Goal: Information Seeking & Learning: Learn about a topic

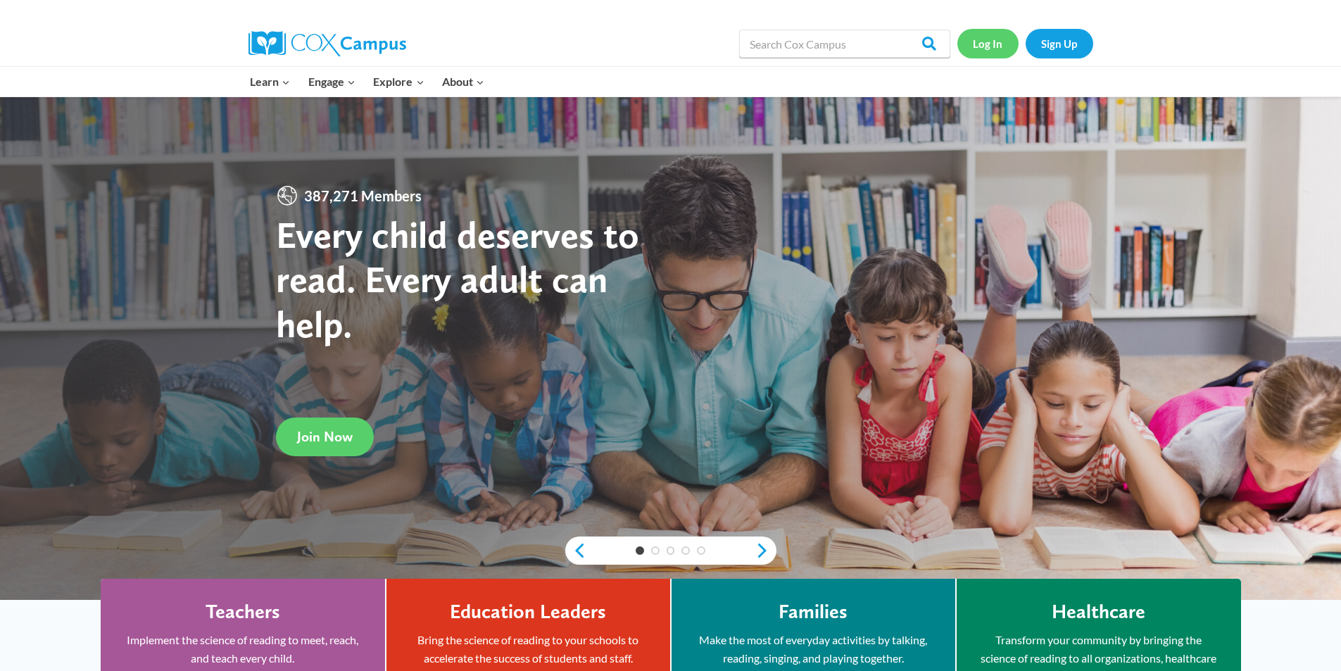
click at [990, 42] on link "Log In" at bounding box center [987, 43] width 61 height 29
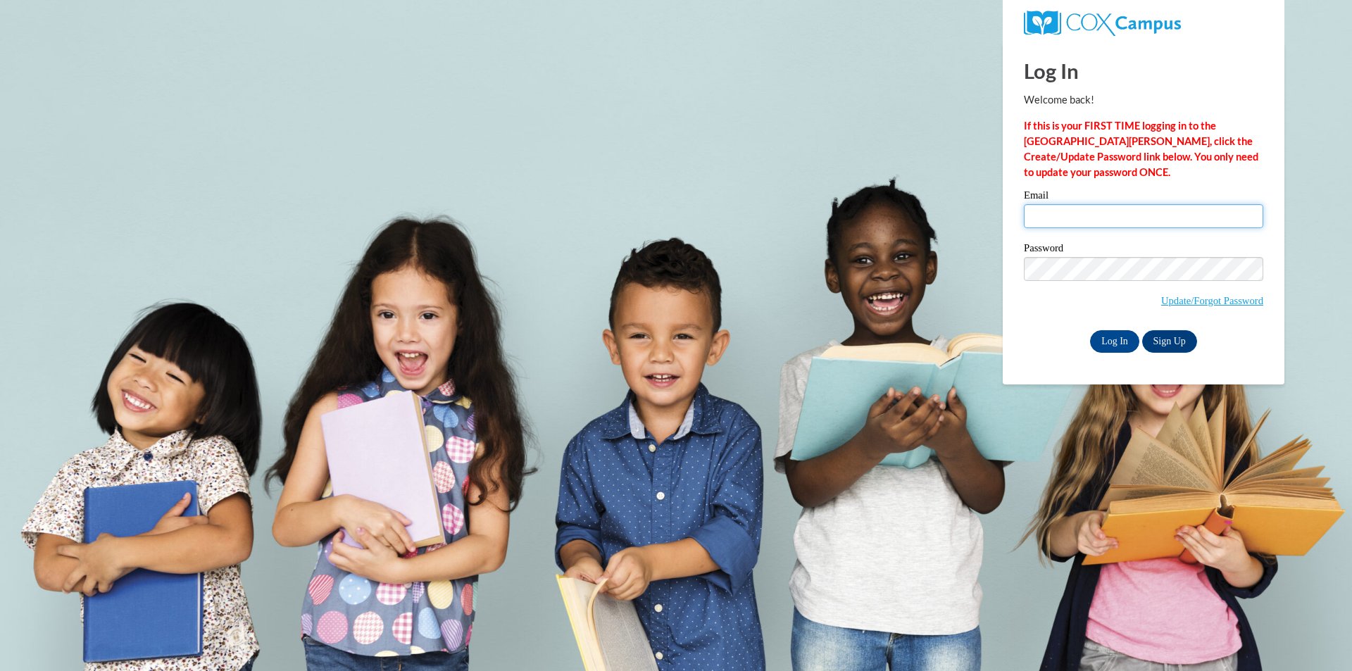
click at [1102, 213] on input "Email" at bounding box center [1143, 216] width 239 height 24
type input "espaige@yahoo.com"
click at [1123, 341] on input "Log In" at bounding box center [1114, 341] width 49 height 23
click at [1102, 341] on input "Log In" at bounding box center [1114, 341] width 49 height 23
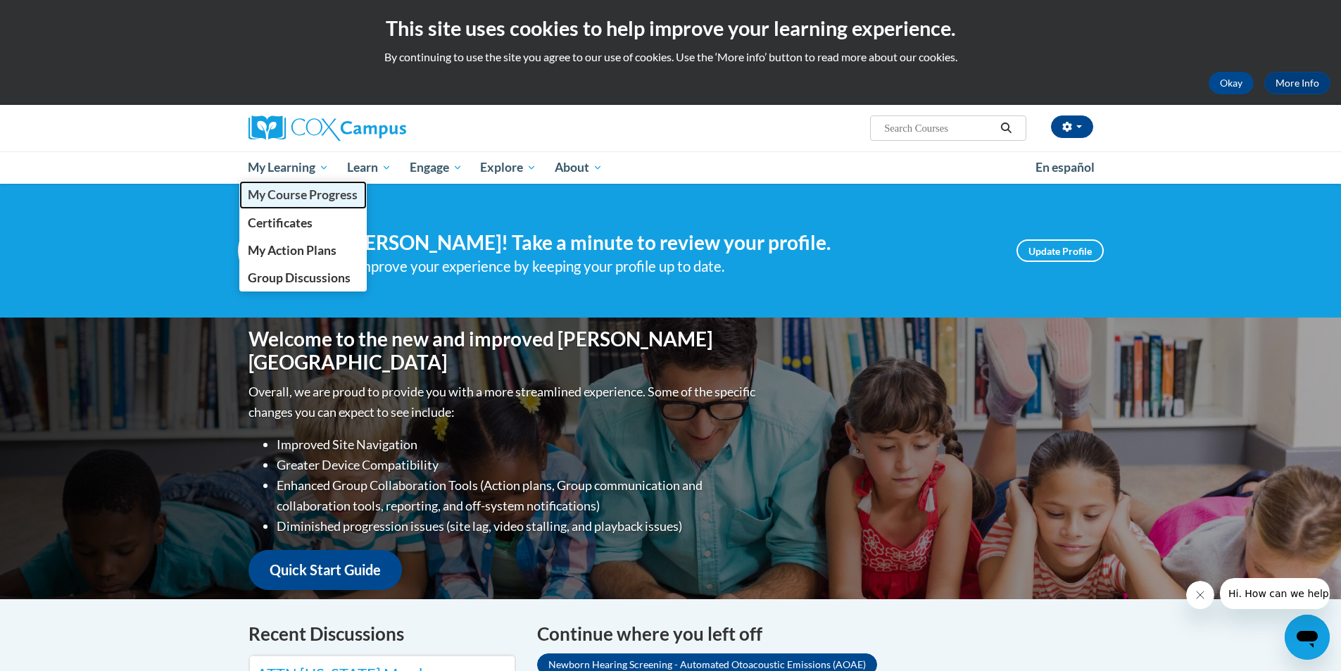
click at [293, 200] on span "My Course Progress" at bounding box center [303, 194] width 110 height 15
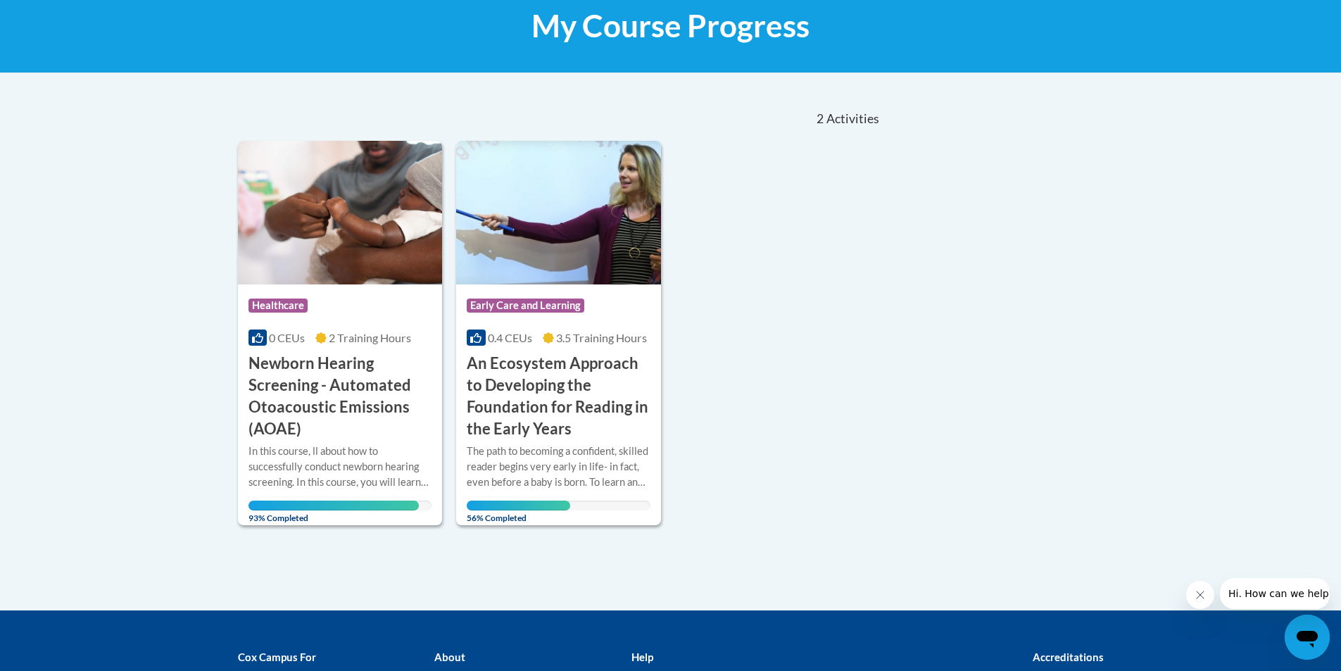
scroll to position [222, 0]
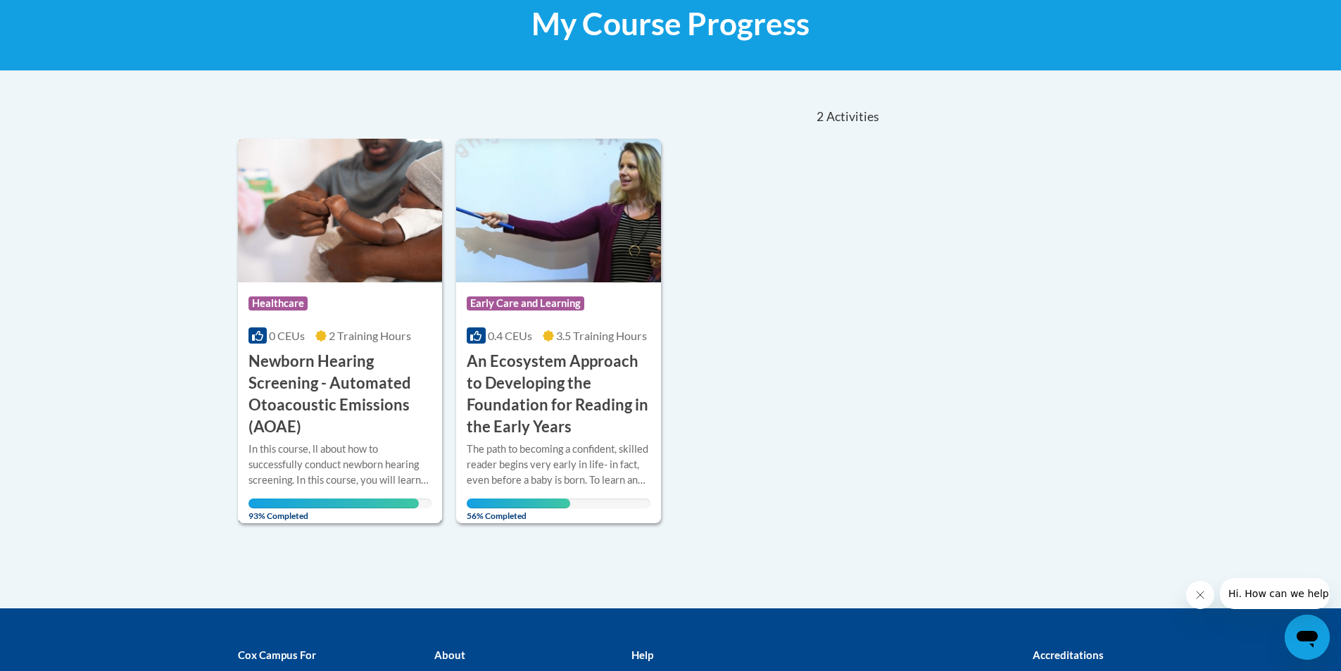
click at [382, 259] on img at bounding box center [340, 211] width 205 height 144
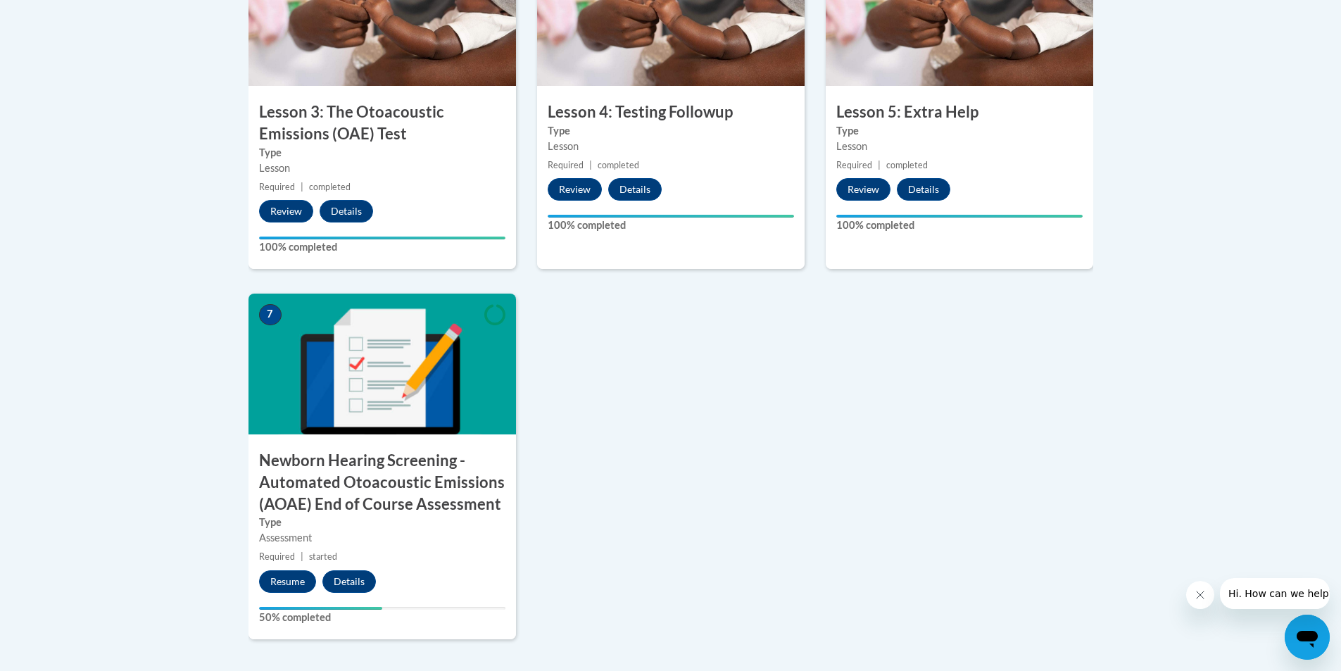
scroll to position [935, 0]
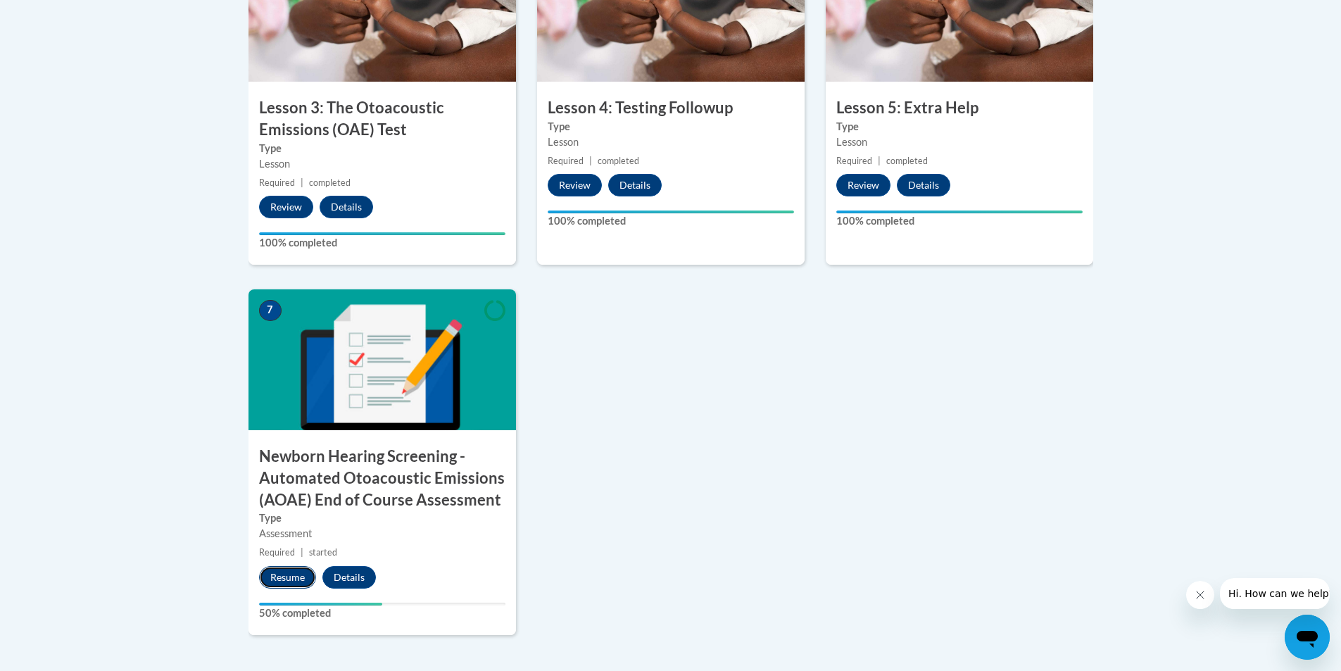
click at [283, 577] on button "Resume" at bounding box center [287, 577] width 57 height 23
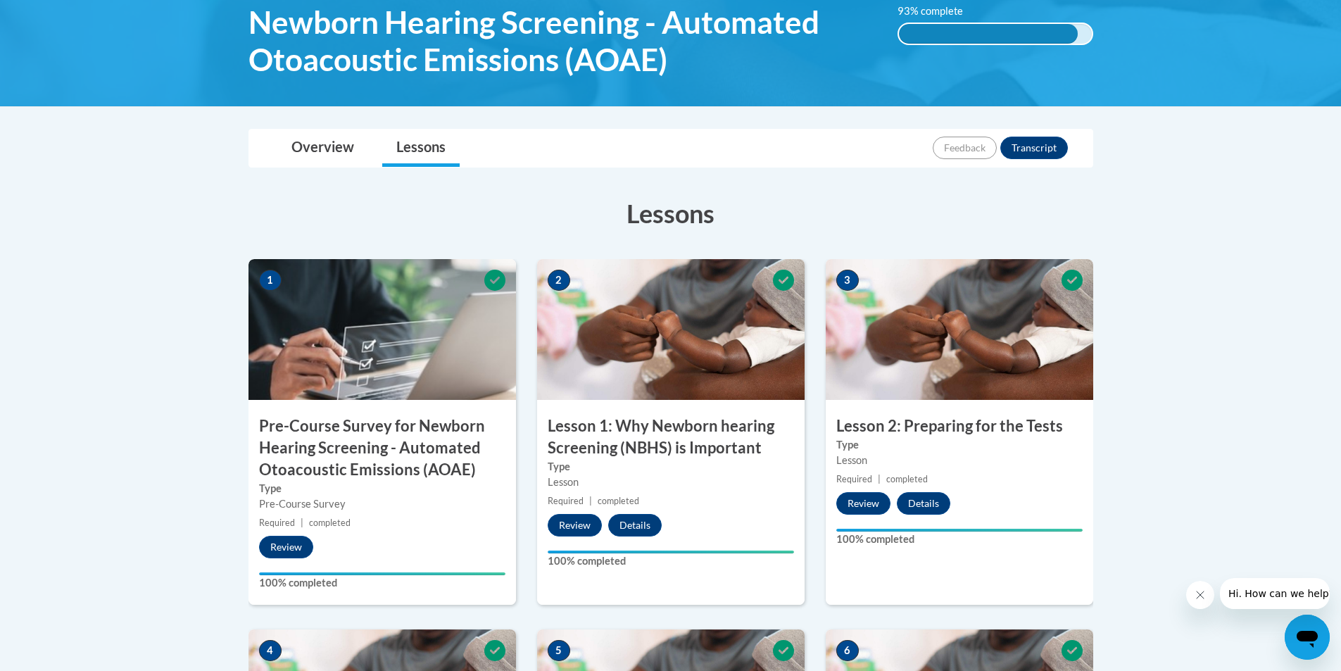
scroll to position [219, 0]
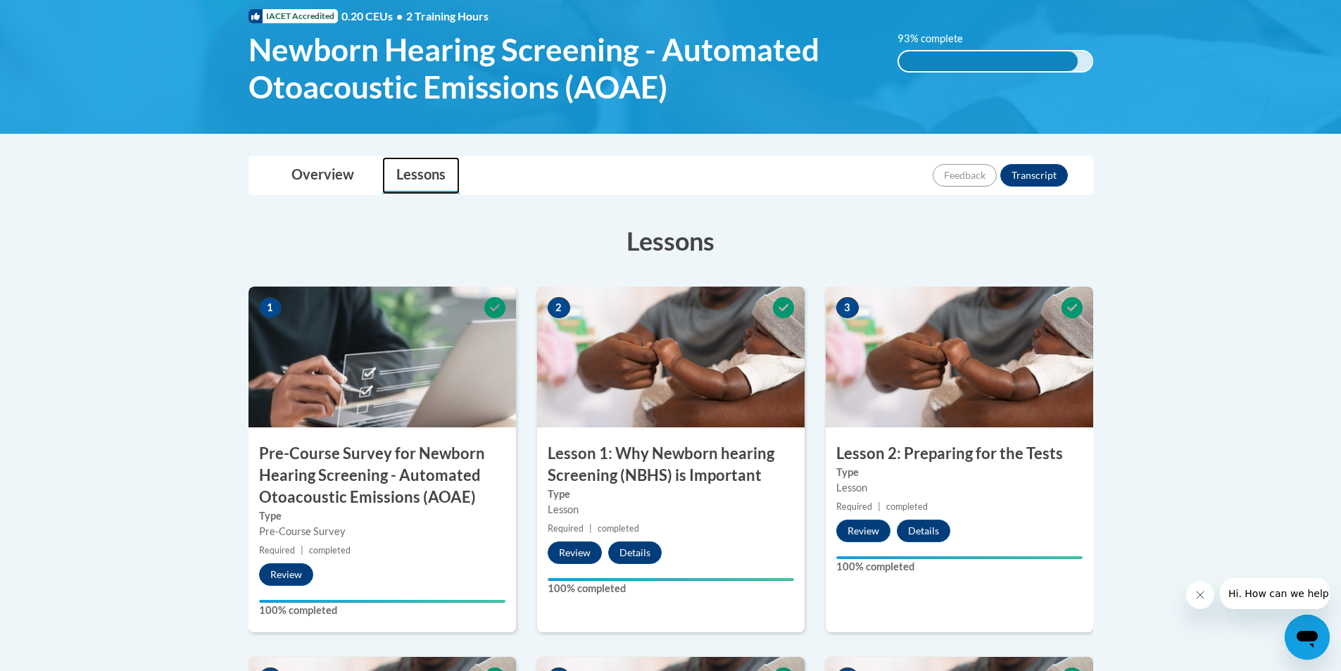
click at [396, 182] on link "Lessons" at bounding box center [420, 175] width 77 height 37
click at [309, 171] on link "Overview" at bounding box center [322, 175] width 91 height 37
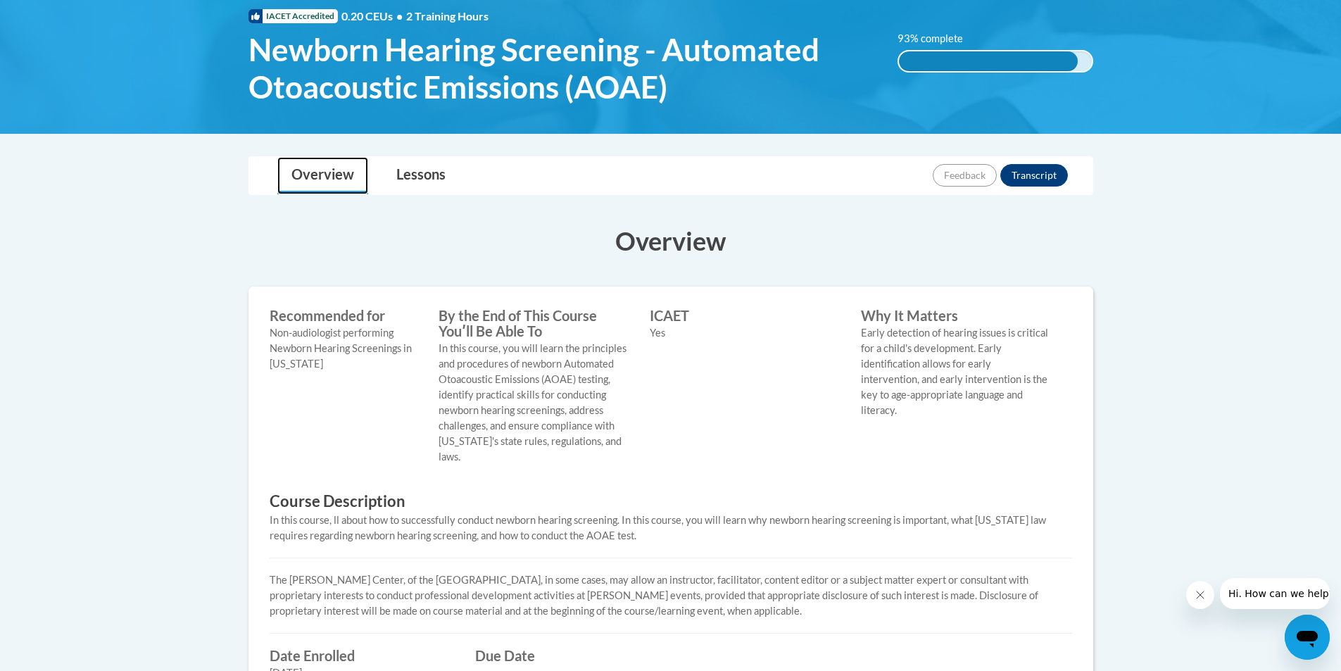
click at [345, 181] on link "Overview" at bounding box center [322, 175] width 91 height 37
click at [415, 178] on link "Lessons" at bounding box center [420, 175] width 77 height 37
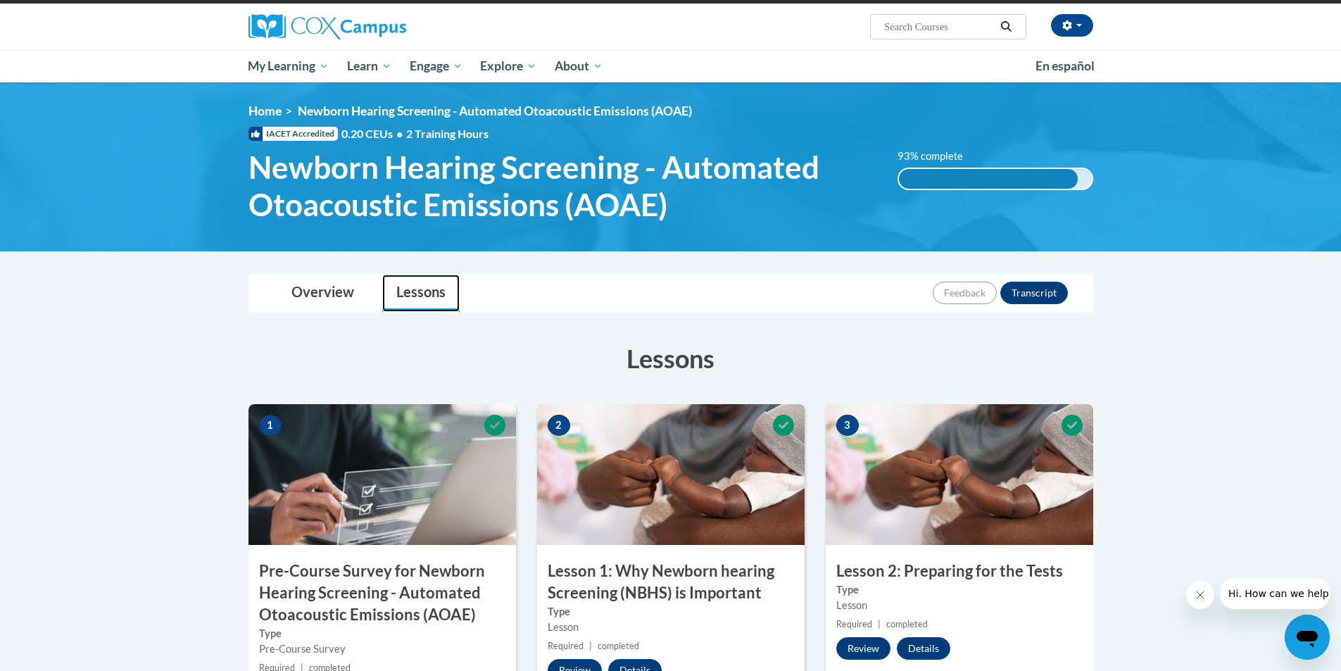
scroll to position [0, 0]
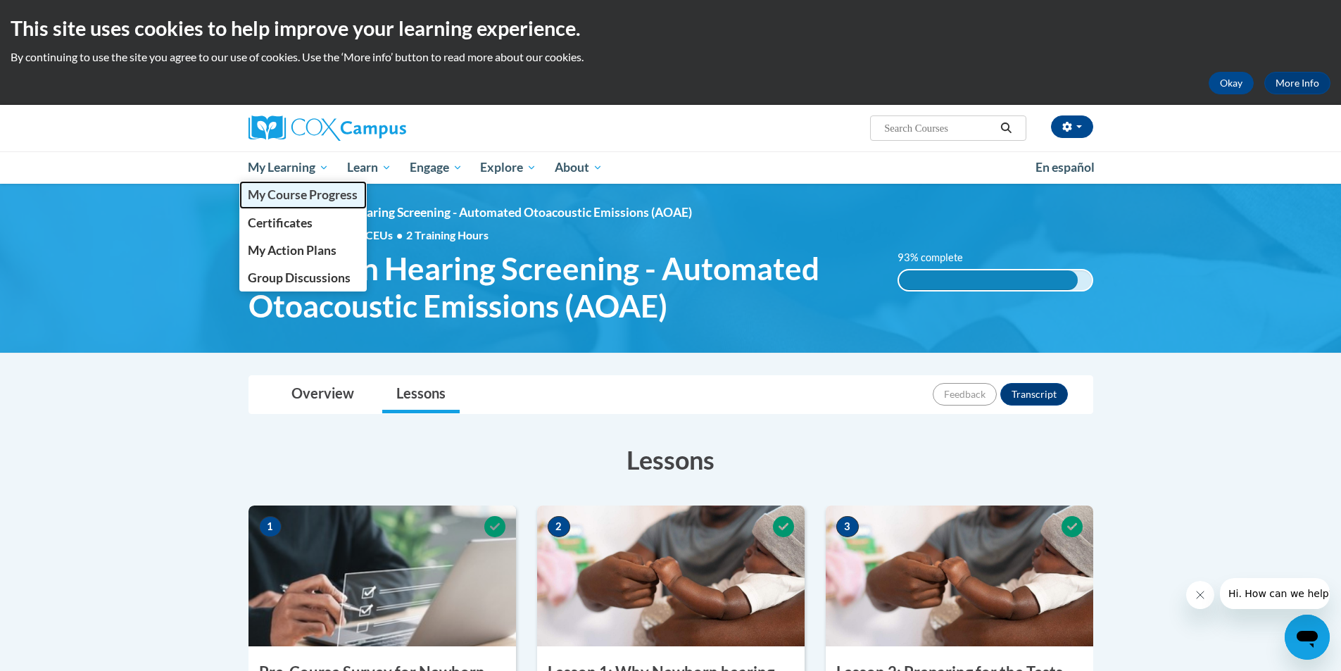
click at [306, 199] on span "My Course Progress" at bounding box center [303, 194] width 110 height 15
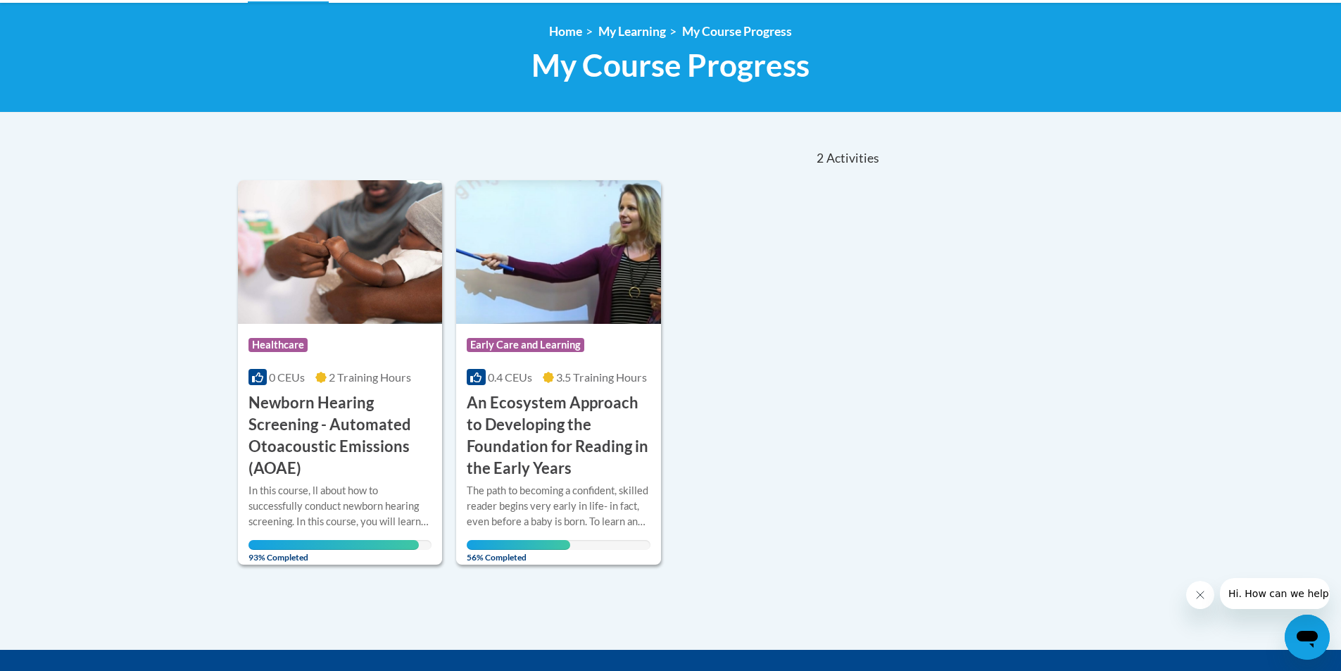
scroll to position [188, 0]
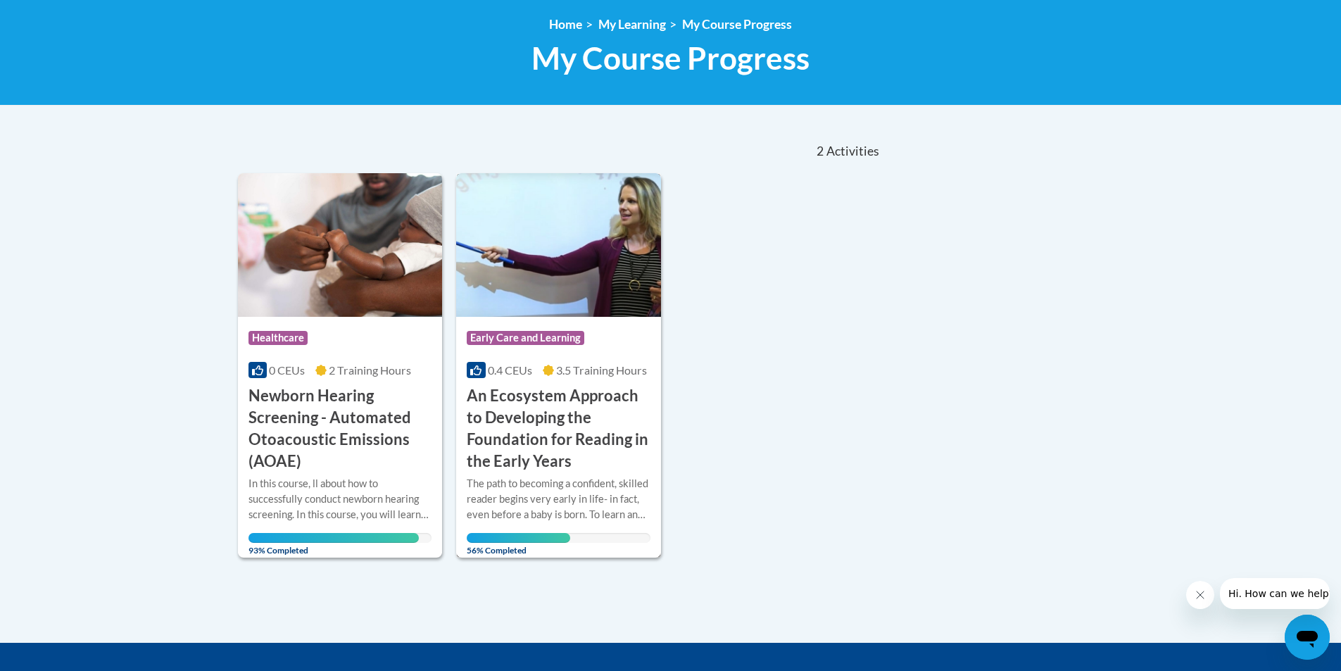
click at [583, 404] on h3 "An Ecosystem Approach to Developing the Foundation for Reading in the Early Yea…" at bounding box center [559, 428] width 184 height 87
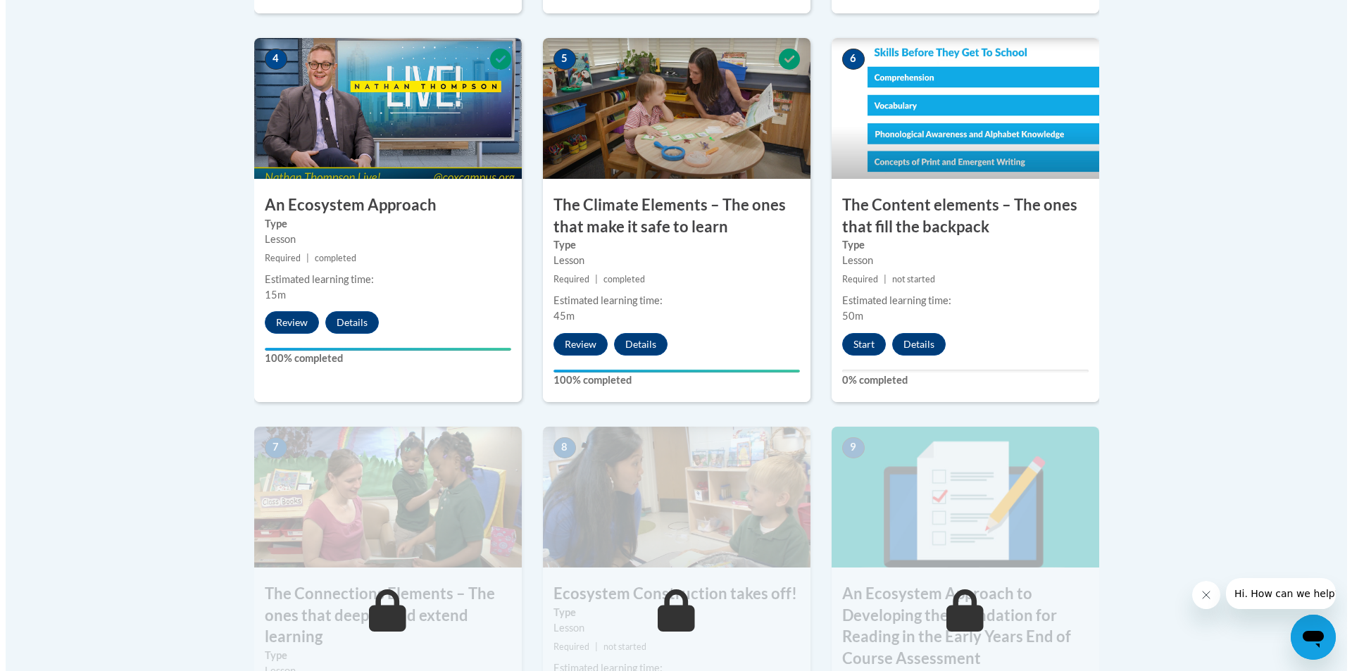
scroll to position [853, 0]
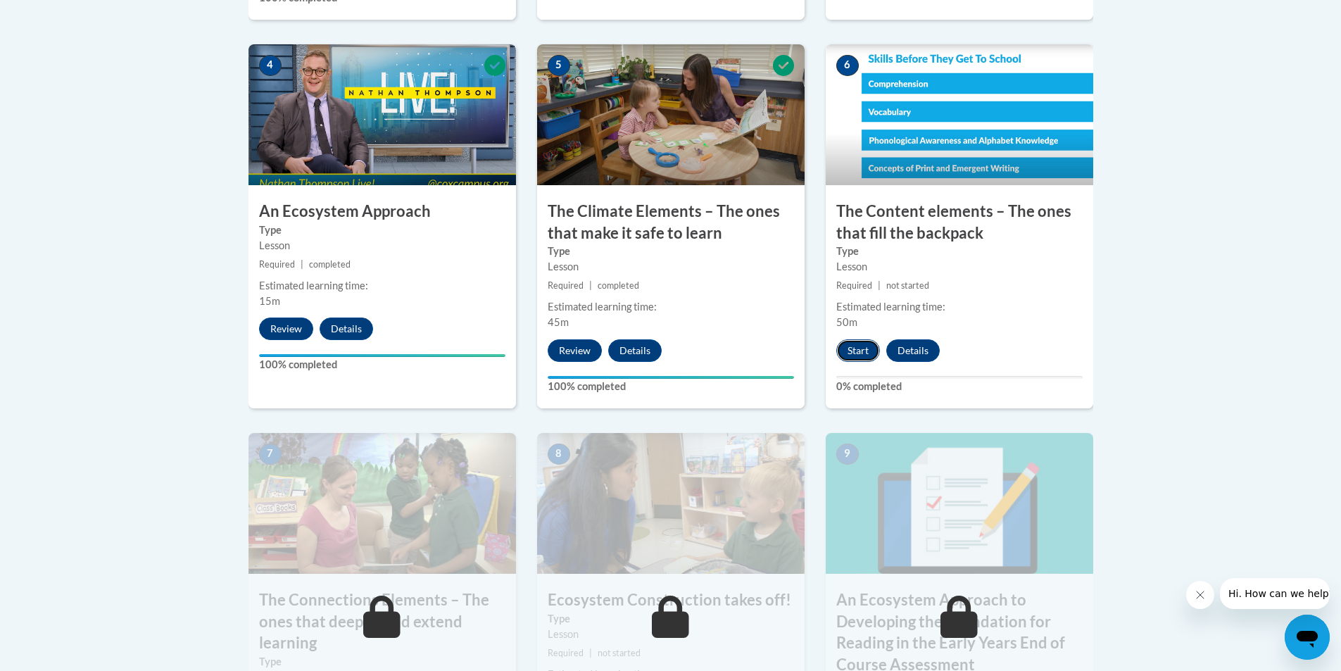
click at [848, 344] on button "Start" at bounding box center [858, 350] width 44 height 23
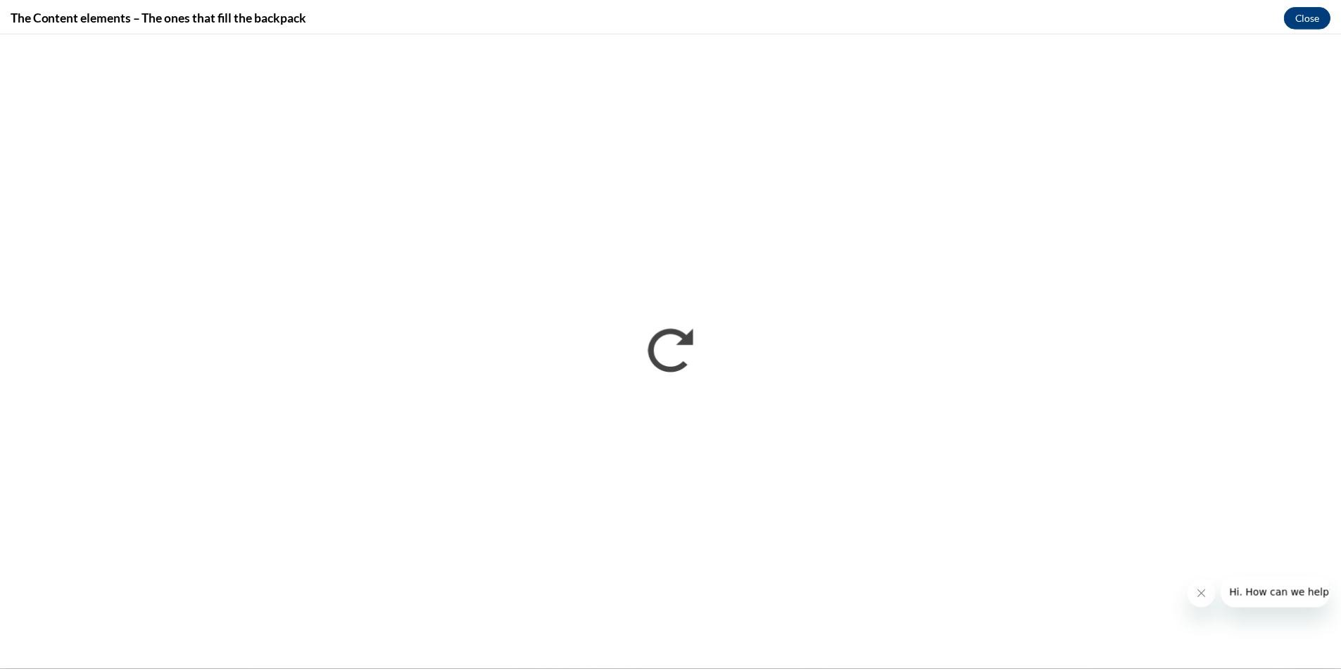
scroll to position [0, 0]
click at [1212, 600] on icon "Close message from company" at bounding box center [1210, 594] width 11 height 11
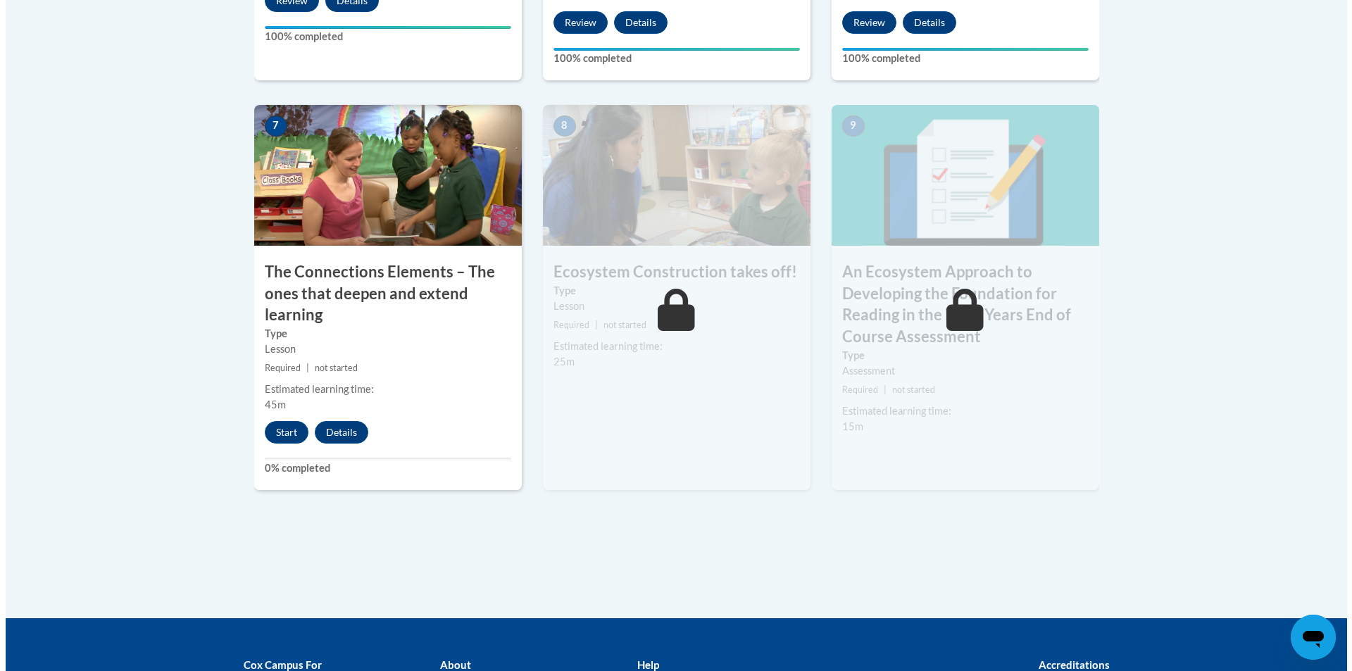
scroll to position [1191, 0]
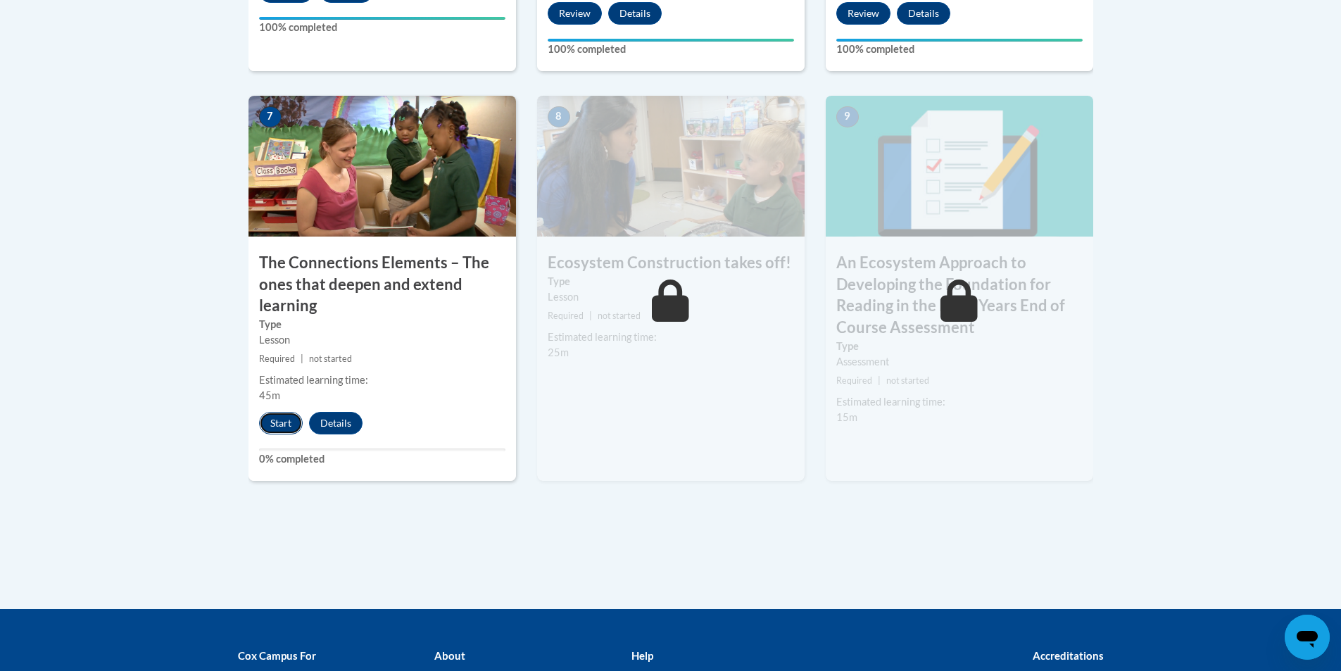
click at [279, 422] on button "Start" at bounding box center [281, 423] width 44 height 23
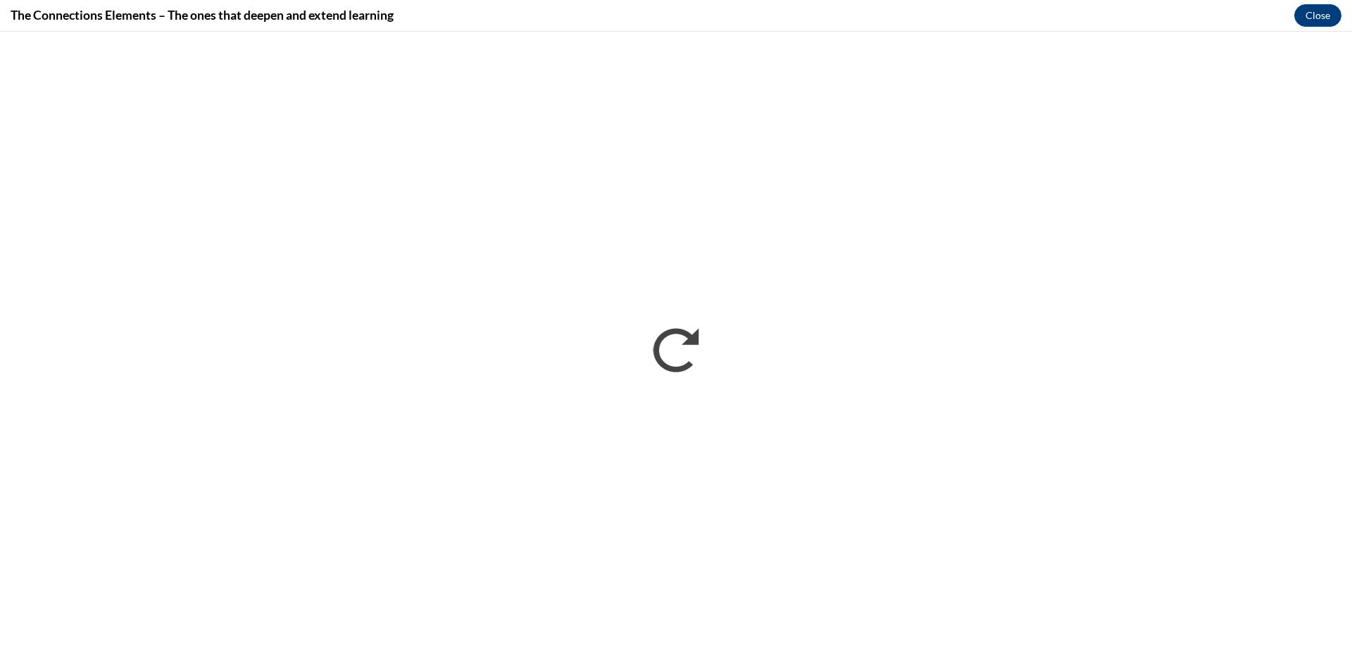
scroll to position [0, 0]
